Goal: Use online tool/utility: Utilize a website feature to perform a specific function

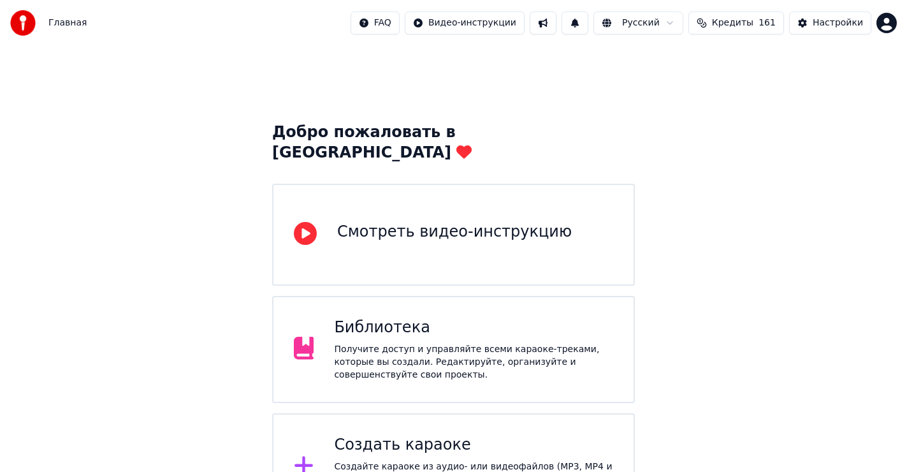
click at [407, 435] on div "Создать караоке" at bounding box center [473, 445] width 279 height 20
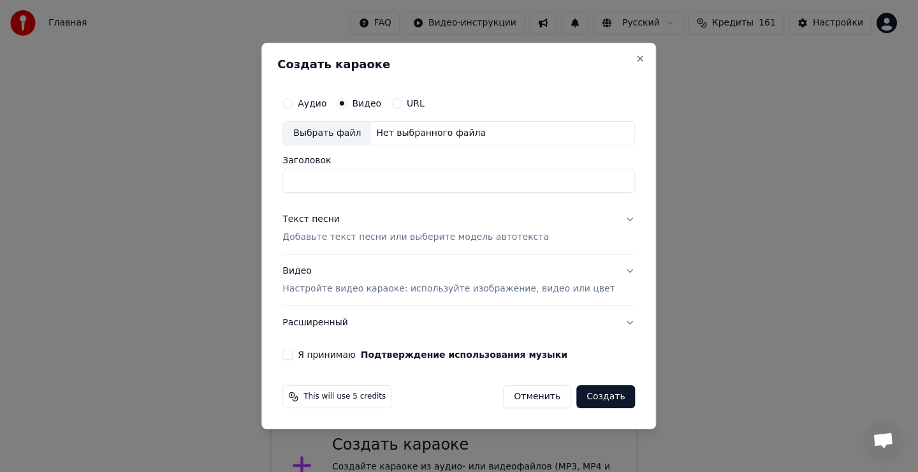
click at [340, 131] on div "Выбрать файл" at bounding box center [327, 133] width 88 height 23
type input "**********"
click at [331, 217] on div "Текст песни" at bounding box center [310, 219] width 57 height 13
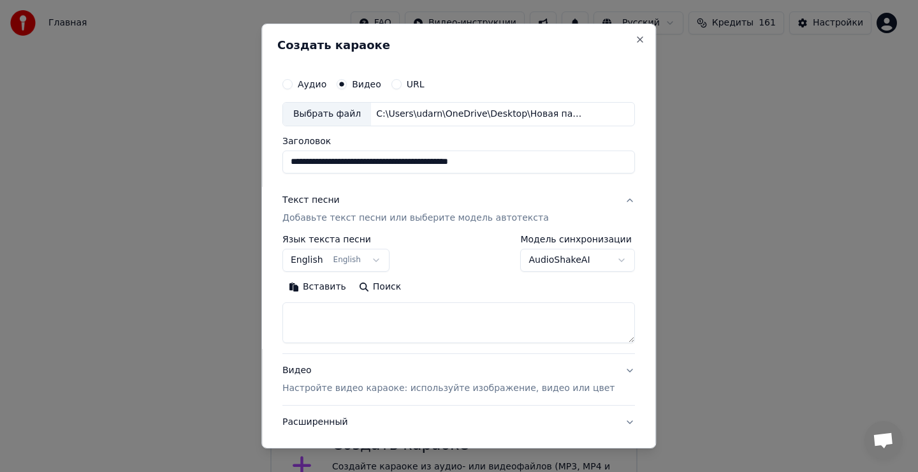
click at [332, 326] on textarea at bounding box center [458, 322] width 353 height 41
click at [333, 318] on textarea at bounding box center [458, 322] width 353 height 41
click at [333, 291] on button "Вставить" at bounding box center [317, 287] width 70 height 20
type textarea "**********"
click at [329, 262] on body "Главная FAQ Видео-инструкции Русский Кредиты 161 Настройки Добро пожаловать в Y…" at bounding box center [453, 260] width 907 height 520
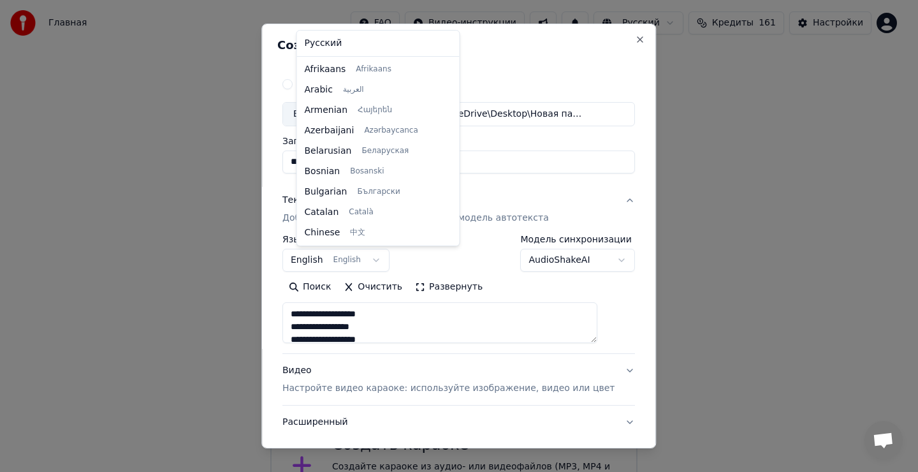
scroll to position [102, 0]
select select "**"
drag, startPoint x: 323, startPoint y: 44, endPoint x: 323, endPoint y: 55, distance: 10.9
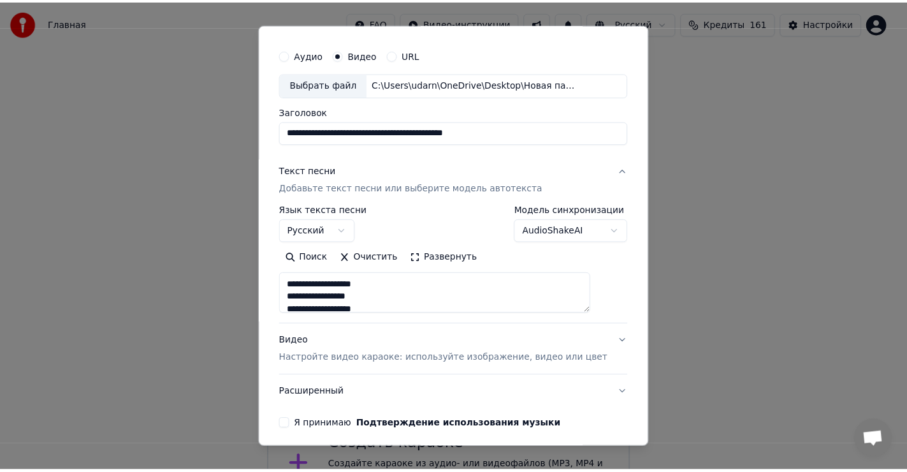
scroll to position [80, 0]
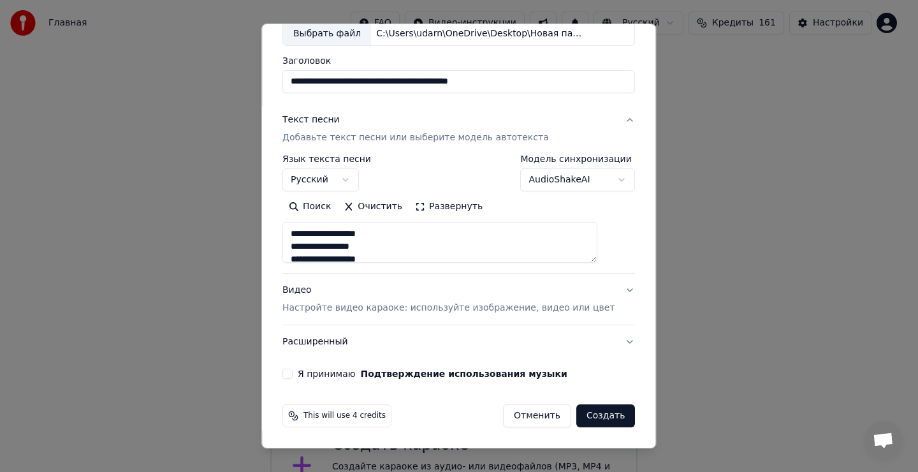
click at [293, 376] on button "Я принимаю Подтверждение использования музыки" at bounding box center [287, 373] width 10 height 10
click at [576, 414] on button "Создать" at bounding box center [605, 415] width 59 height 23
type textarea "**********"
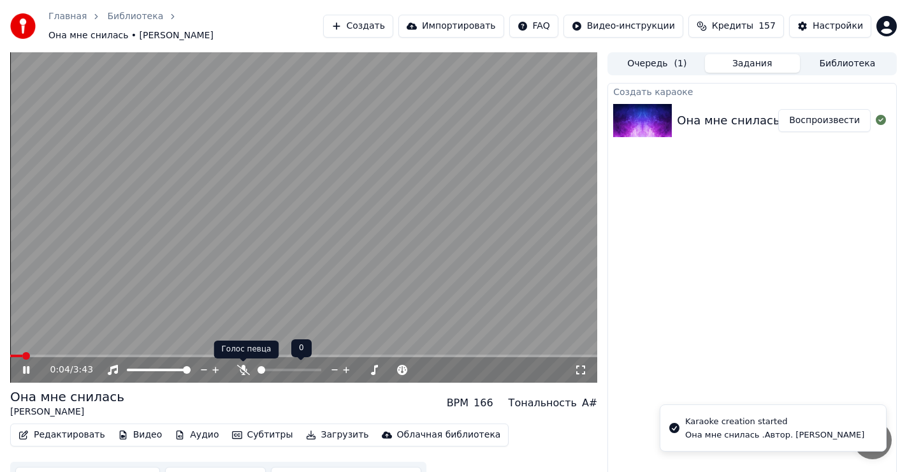
click at [244, 368] on icon at bounding box center [243, 370] width 13 height 10
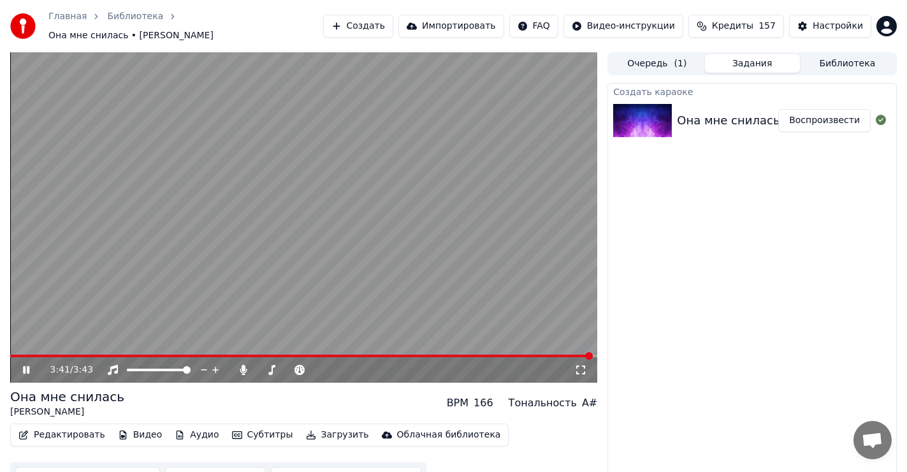
click at [27, 367] on icon at bounding box center [35, 370] width 30 height 10
click at [24, 354] on span at bounding box center [16, 355] width 13 height 3
click at [10, 354] on span at bounding box center [14, 356] width 8 height 8
click at [142, 354] on div "0:00 / 3:43" at bounding box center [303, 217] width 587 height 330
click at [141, 356] on span at bounding box center [303, 355] width 587 height 3
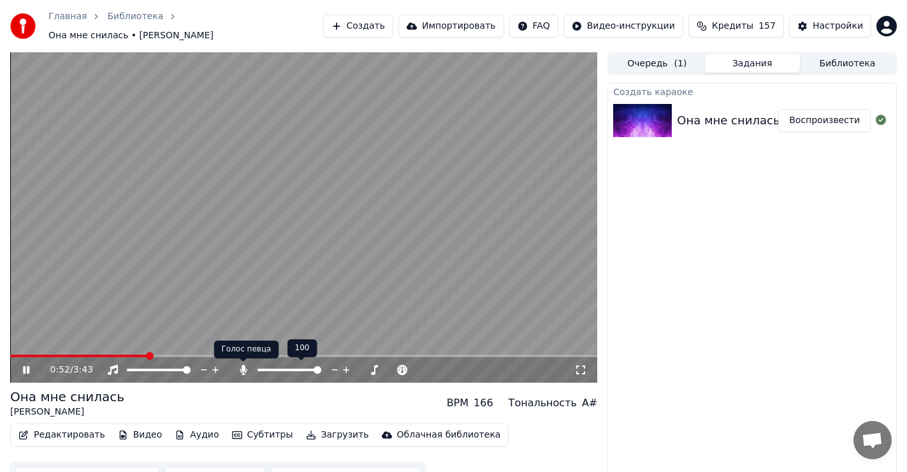
click at [242, 365] on icon at bounding box center [243, 370] width 13 height 10
click at [10, 354] on span at bounding box center [14, 356] width 8 height 8
click at [25, 370] on icon at bounding box center [26, 370] width 6 height 8
click at [10, 356] on span at bounding box center [14, 356] width 8 height 8
click at [312, 432] on button "Загрузить" at bounding box center [337, 435] width 73 height 18
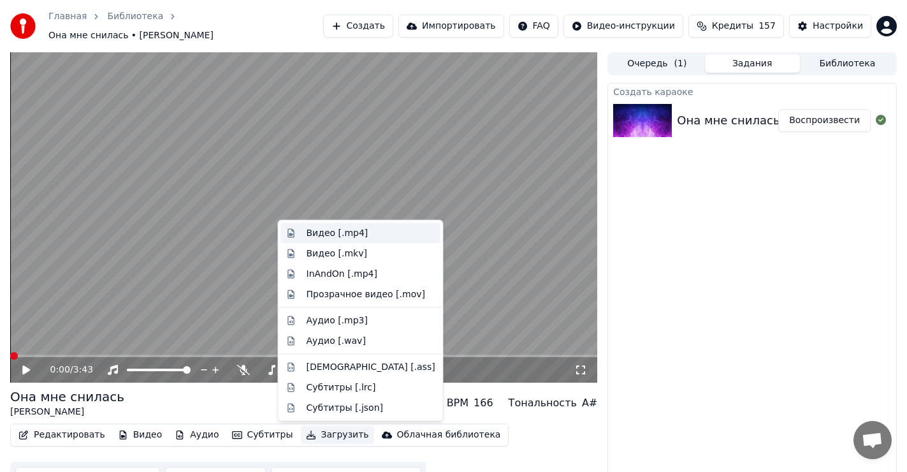
click at [323, 231] on div "Видео [.mp4]" at bounding box center [338, 233] width 62 height 13
